Goal: Navigation & Orientation: Go to known website

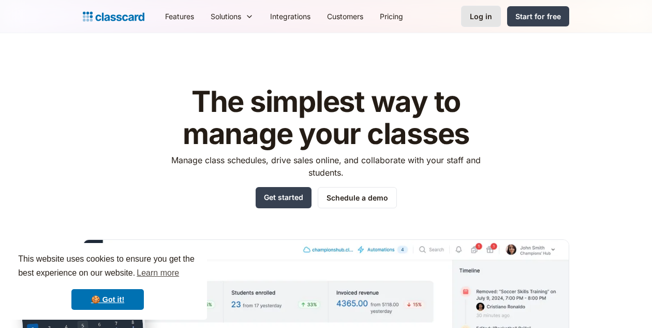
click at [491, 17] on div "Log in" at bounding box center [481, 16] width 22 height 11
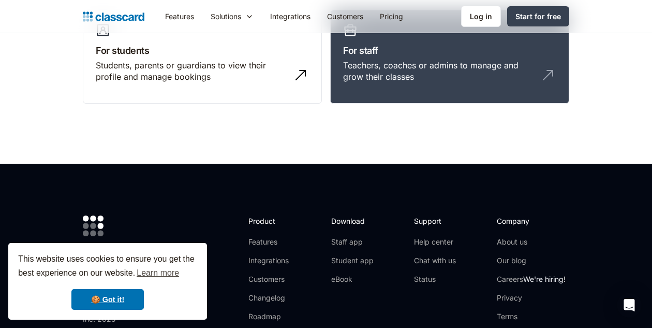
scroll to position [82, 0]
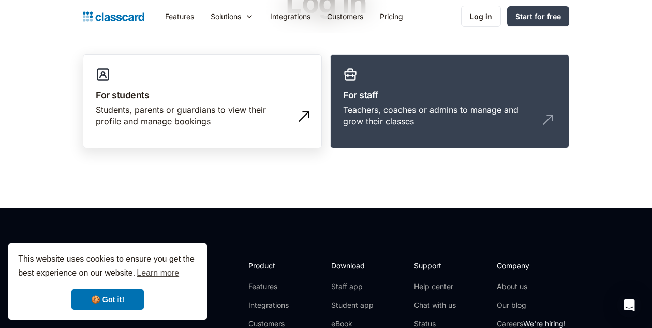
click at [186, 113] on div "Students, parents or guardians to view their profile and manage bookings" at bounding box center [192, 115] width 192 height 23
